Goal: Information Seeking & Learning: Learn about a topic

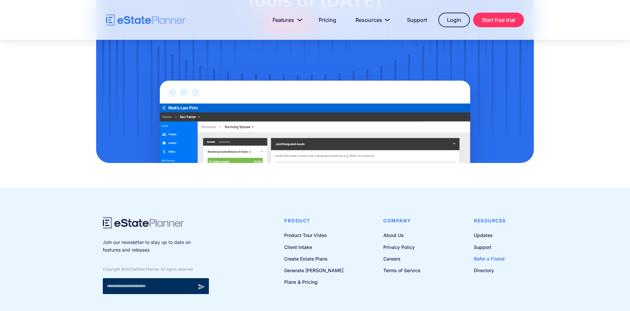
click at [486, 254] on link "Refer a Friend" at bounding box center [490, 258] width 32 height 8
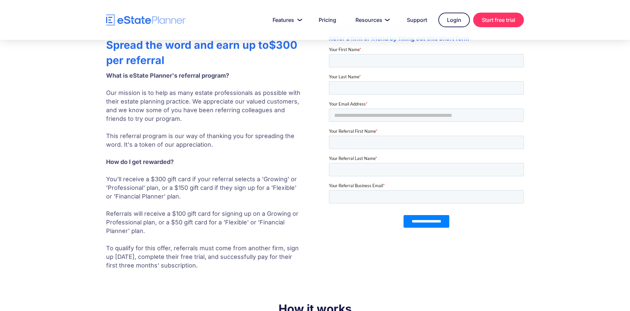
scroll to position [31, 0]
drag, startPoint x: 174, startPoint y: 187, endPoint x: 199, endPoint y: 189, distance: 25.9
click at [199, 189] on p "What is eState Planner's referral program? ‍ Our mission is to help as many est…" at bounding box center [204, 170] width 196 height 198
drag, startPoint x: 170, startPoint y: 215, endPoint x: 191, endPoint y: 215, distance: 21.6
click at [191, 215] on p "What is eState Planner's referral program? ‍ Our mission is to help as many est…" at bounding box center [204, 170] width 196 height 198
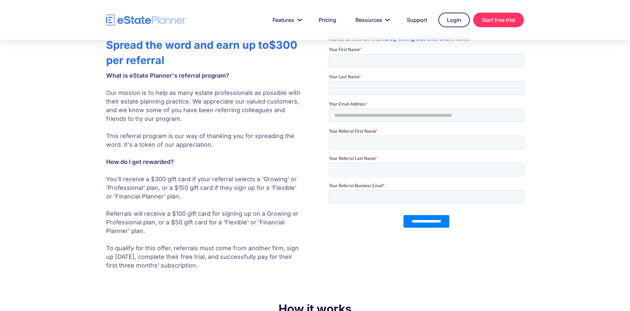
click at [176, 223] on p "What is eState Planner's referral program? ‍ Our mission is to help as many est…" at bounding box center [204, 170] width 196 height 198
drag, startPoint x: 170, startPoint y: 188, endPoint x: 202, endPoint y: 186, distance: 32.2
click at [202, 186] on p "What is eState Planner's referral program? ‍ Our mission is to help as many est…" at bounding box center [204, 170] width 196 height 198
drag, startPoint x: 171, startPoint y: 224, endPoint x: 194, endPoint y: 223, distance: 23.6
click at [194, 223] on p "What is eState Planner's referral program? ‍ Our mission is to help as many est…" at bounding box center [204, 170] width 196 height 198
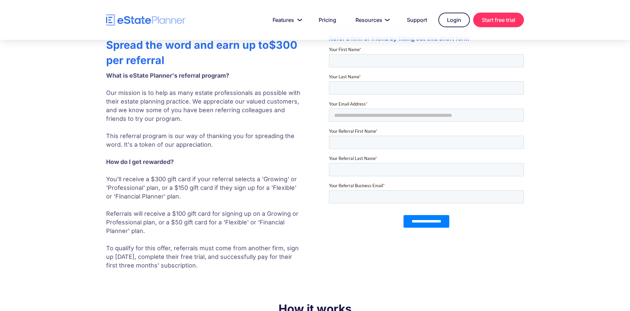
click at [204, 232] on p "What is eState Planner's referral program? ‍ Our mission is to help as many est…" at bounding box center [204, 170] width 196 height 198
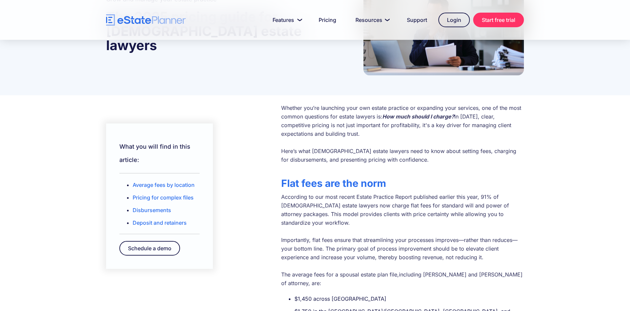
scroll to position [78, 0]
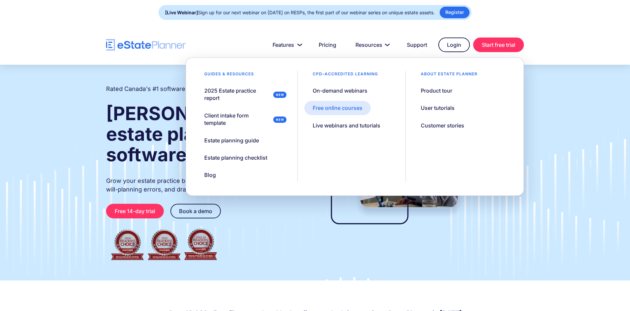
click at [337, 108] on div "Free online courses" at bounding box center [338, 107] width 50 height 7
